Goal: Obtain resource: Download file/media

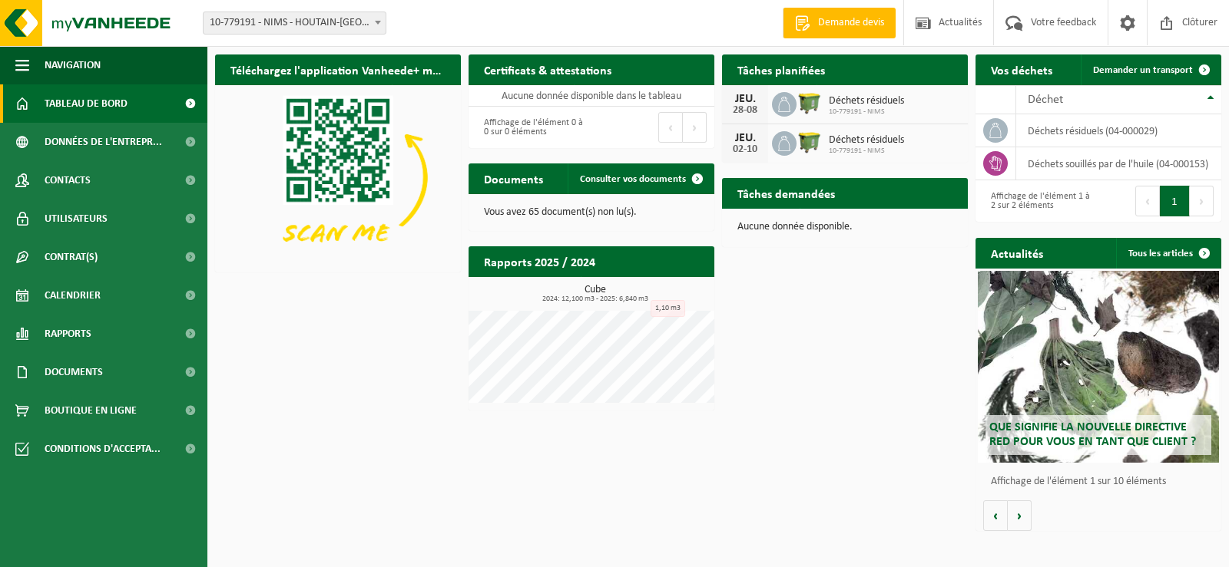
click at [200, 103] on span at bounding box center [190, 103] width 35 height 38
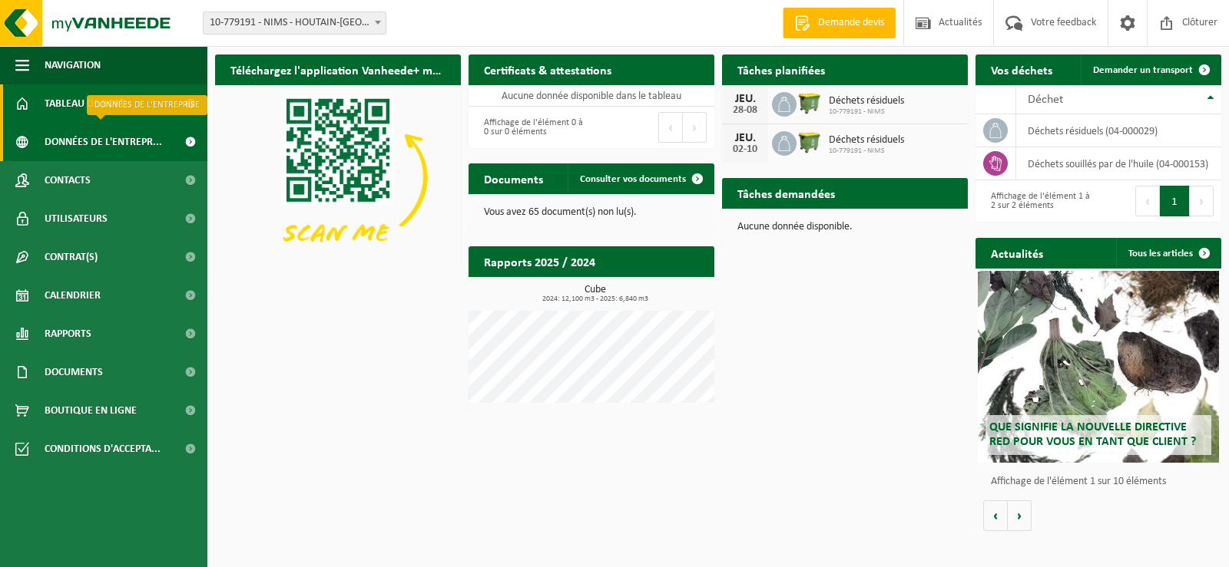
click at [190, 142] on span at bounding box center [190, 142] width 35 height 38
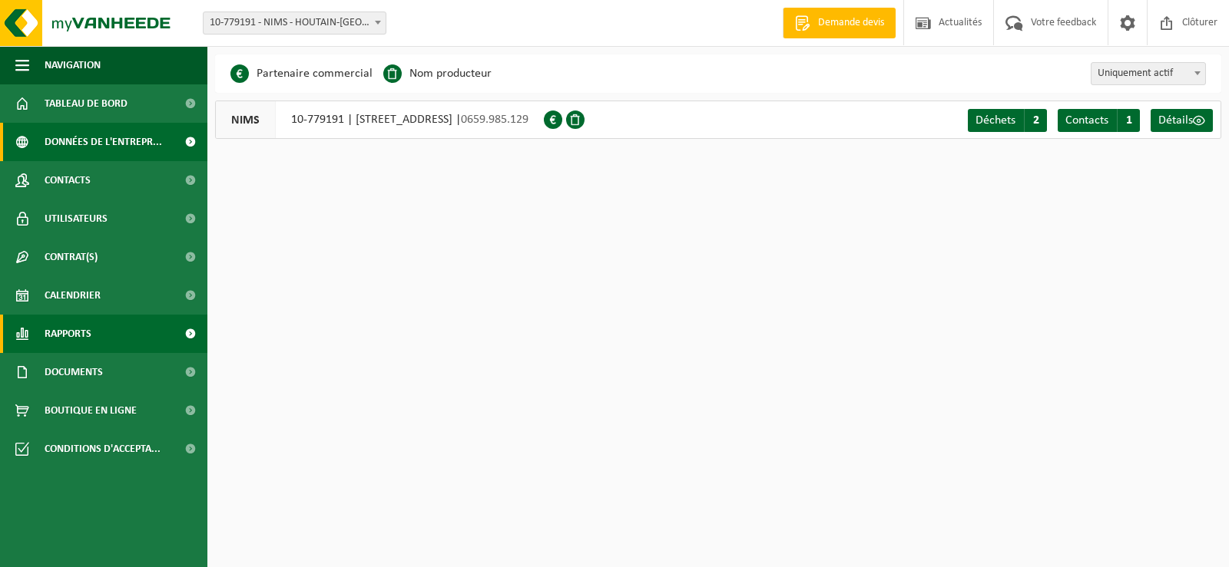
click at [186, 338] on span at bounding box center [190, 334] width 35 height 38
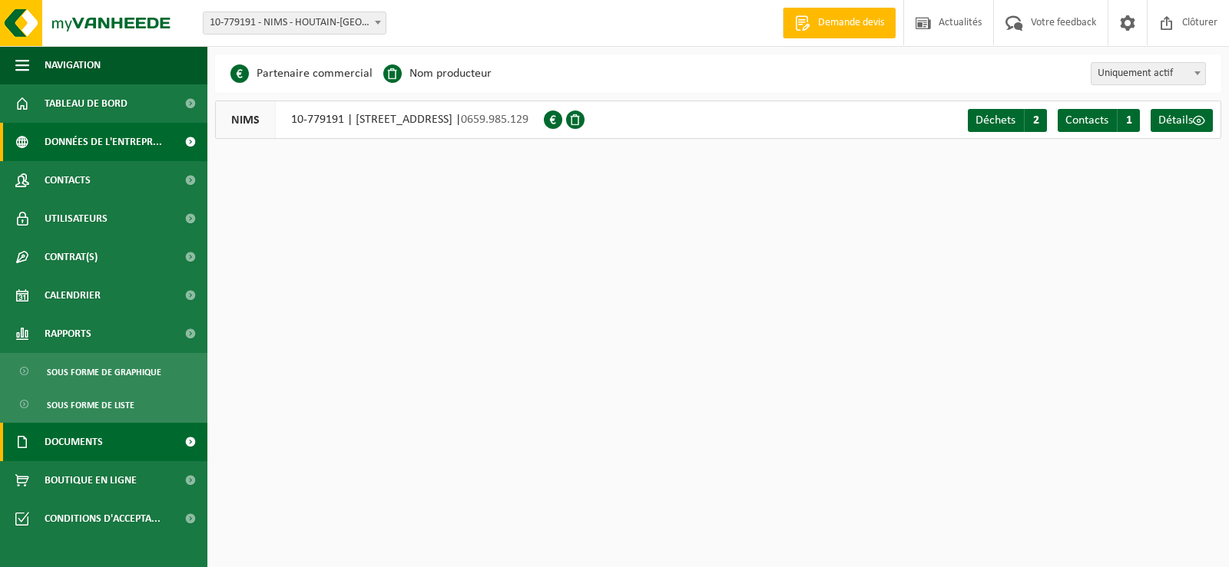
click at [196, 439] on span at bounding box center [190, 442] width 35 height 38
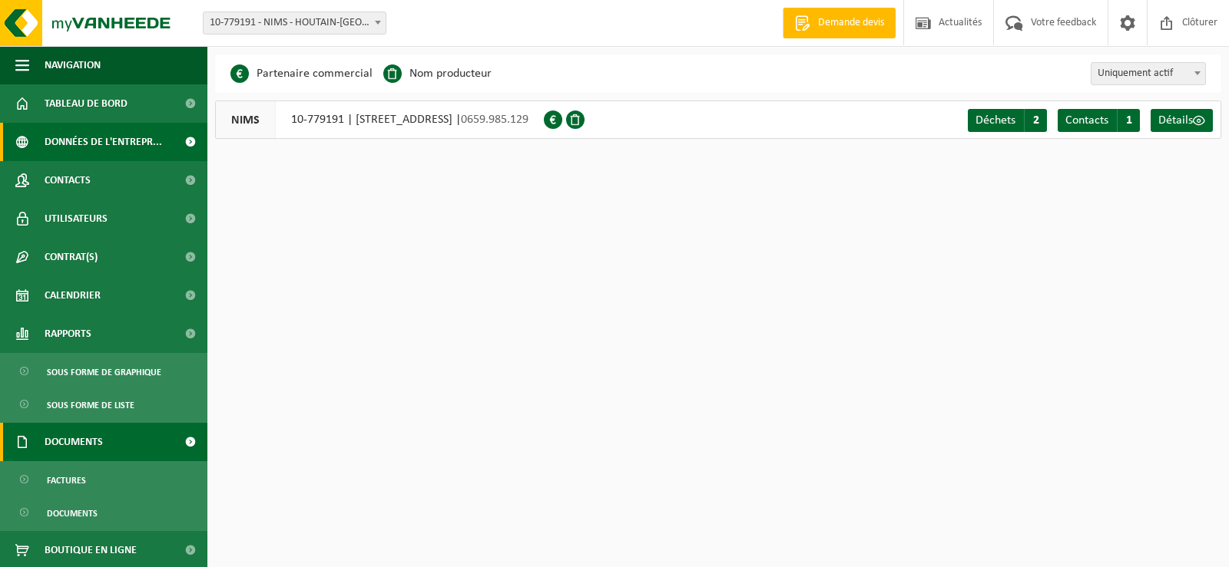
click at [173, 437] on span at bounding box center [190, 442] width 35 height 38
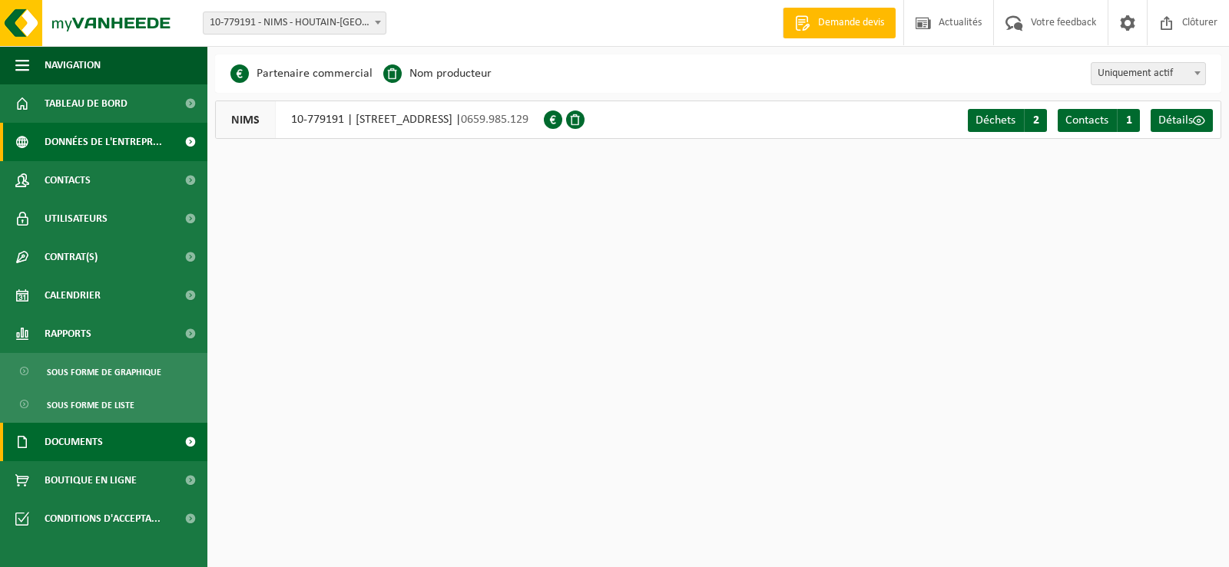
click at [170, 449] on link "Documents" at bounding box center [103, 442] width 207 height 38
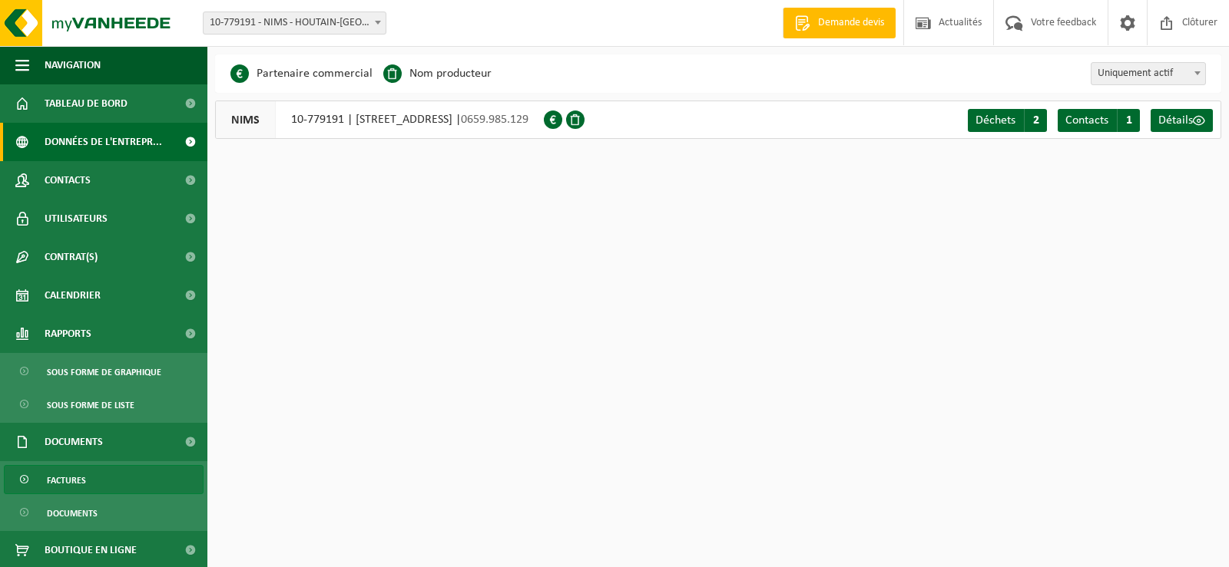
click at [61, 484] on span "Factures" at bounding box center [66, 480] width 39 height 29
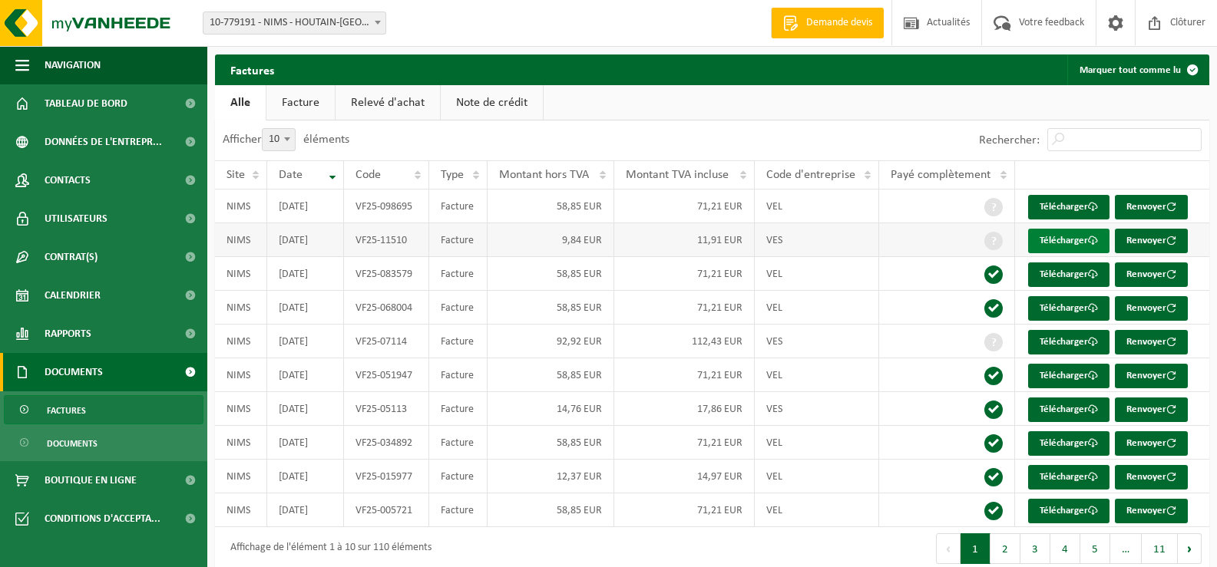
click at [1070, 240] on link "Télécharger" at bounding box center [1068, 241] width 81 height 25
click at [1093, 199] on link "Télécharger" at bounding box center [1068, 207] width 81 height 25
